Goal: Navigation & Orientation: Go to known website

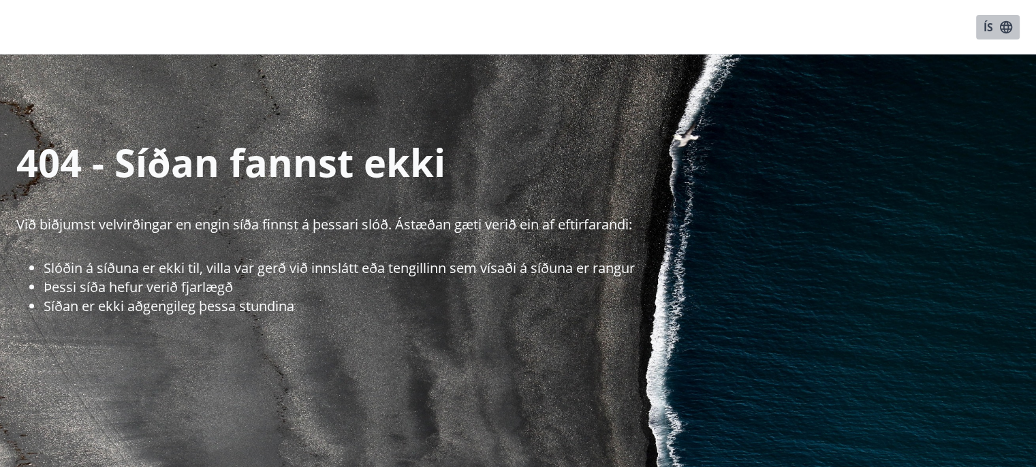
click at [1005, 25] on icon "button" at bounding box center [1006, 26] width 12 height 12
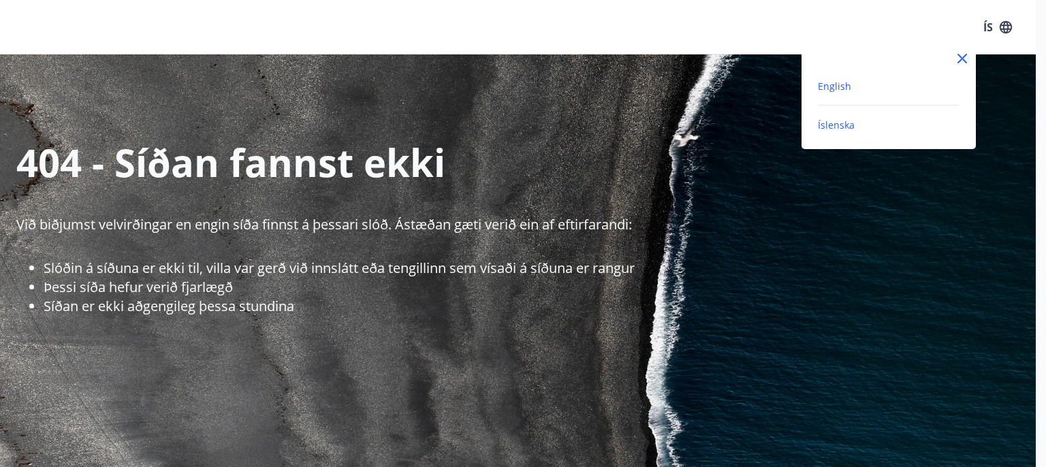
click at [827, 91] on span "English" at bounding box center [834, 86] width 33 height 13
